Goal: Find contact information

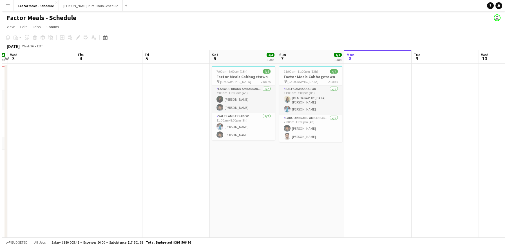
scroll to position [0, 126]
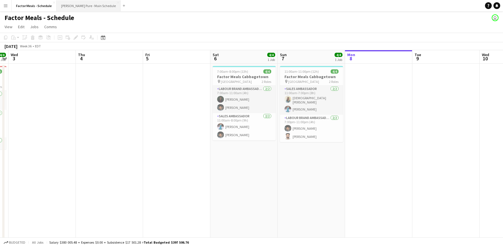
click at [78, 4] on button "[PERSON_NAME] Pure - Main Schedule Close" at bounding box center [89, 5] width 64 height 11
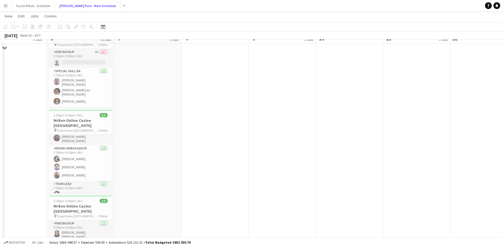
scroll to position [442, 0]
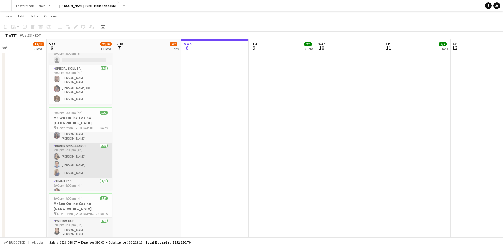
click at [84, 149] on app-card-role "Brand Ambassador [DATE] 2:00pm-6:00pm (4h) [PERSON_NAME] [PERSON_NAME] [PERSON_…" at bounding box center [80, 160] width 63 height 35
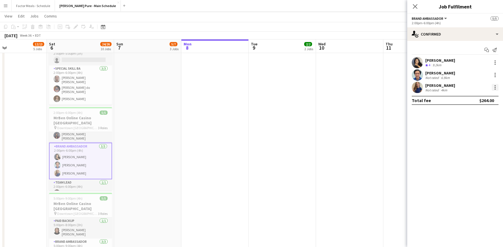
click at [497, 87] on div at bounding box center [495, 87] width 7 height 7
click at [437, 84] on div at bounding box center [251, 123] width 503 height 247
click at [432, 85] on div "[PERSON_NAME]" at bounding box center [440, 85] width 30 height 5
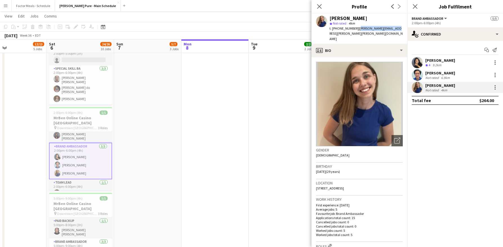
drag, startPoint x: 390, startPoint y: 28, endPoint x: 354, endPoint y: 31, distance: 36.2
click at [354, 31] on div "[PERSON_NAME] star Not rated 4km t. [PHONE_NUMBER] | [PERSON_NAME][EMAIL_ADDRES…" at bounding box center [360, 29] width 96 height 30
copy span "[PERSON_NAME][EMAIL_ADDRESS][PERSON_NAME][PERSON_NAME][DOMAIN_NAME]"
